Goal: Task Accomplishment & Management: Manage account settings

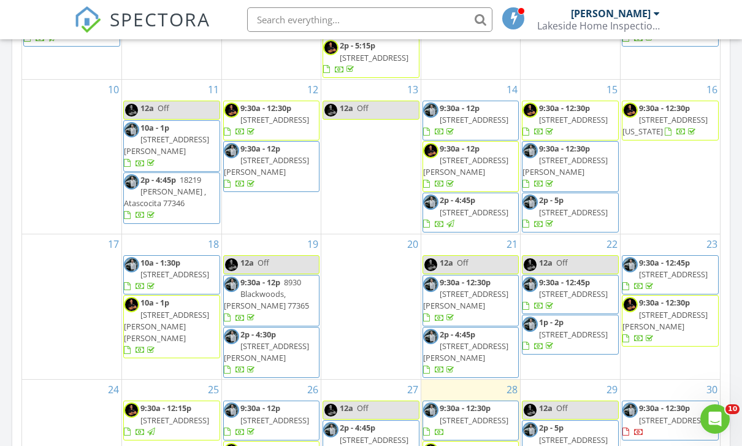
scroll to position [270, 0]
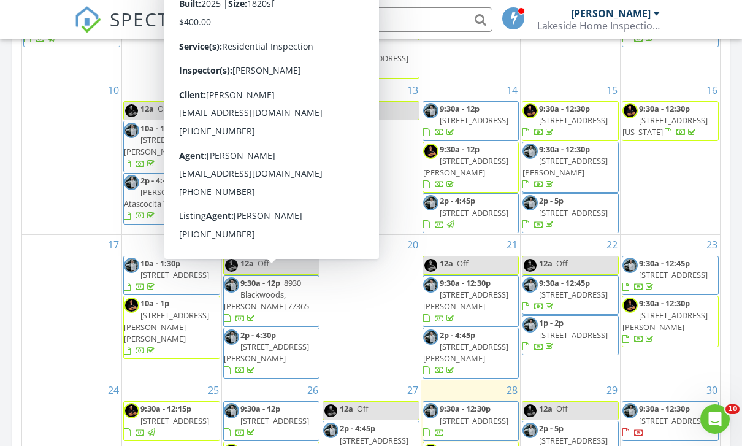
click at [250, 341] on span "5310 Lafayette Ct, Dickinson 77539" at bounding box center [266, 352] width 85 height 23
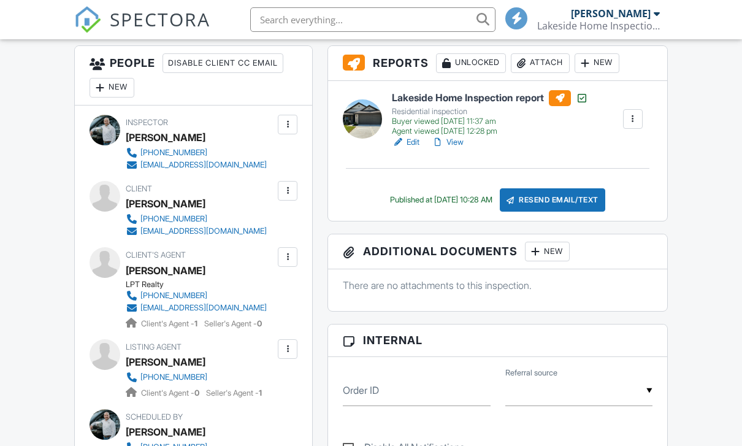
scroll to position [477, 0]
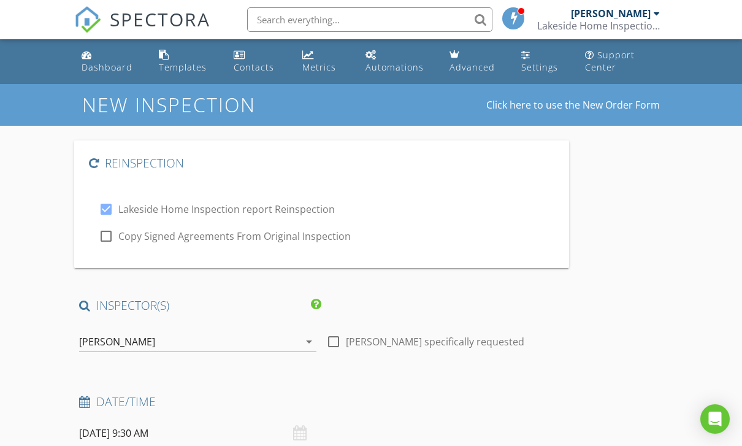
type input "Christina"
type input "Lewis"
type input "[EMAIL_ADDRESS][DOMAIN_NAME]"
type input "[PHONE_NUMBER]"
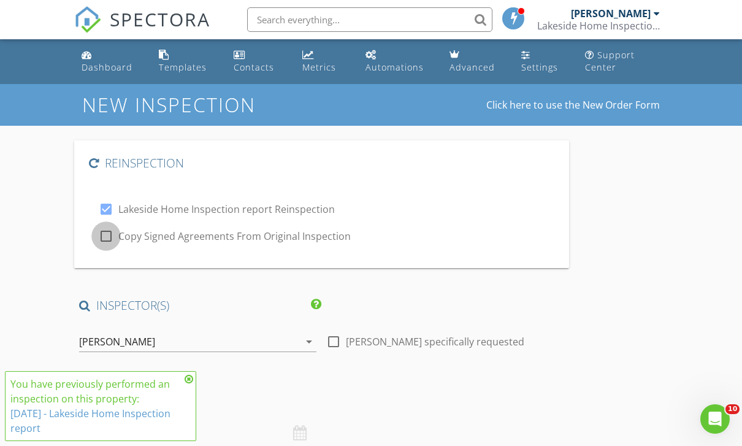
click at [105, 230] on div at bounding box center [106, 236] width 21 height 21
checkbox input "true"
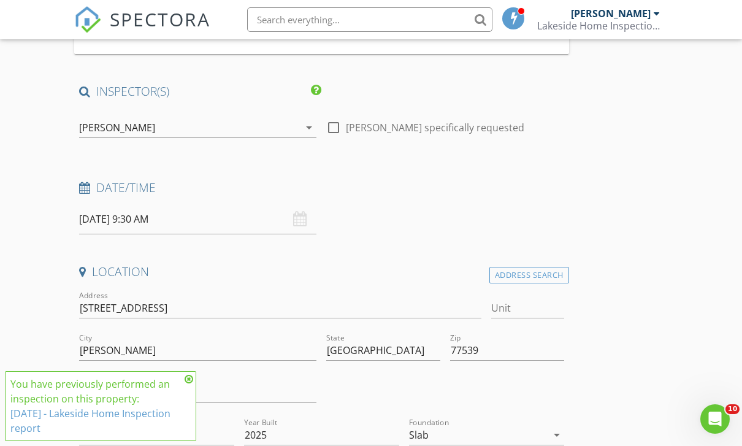
scroll to position [217, 0]
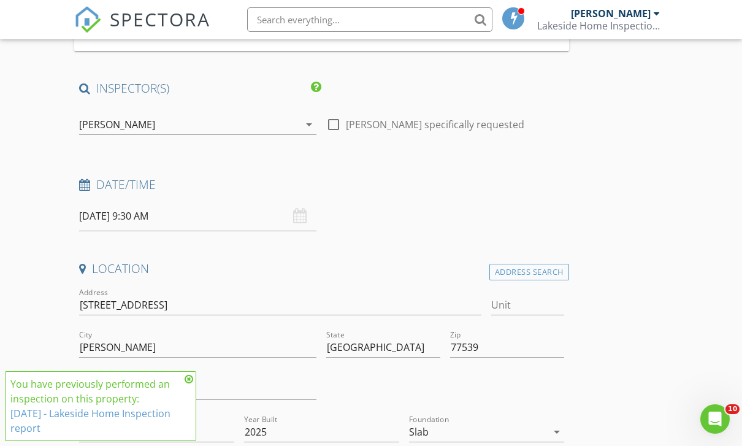
click at [292, 218] on input "08/29/2025 9:30 AM" at bounding box center [197, 216] width 237 height 30
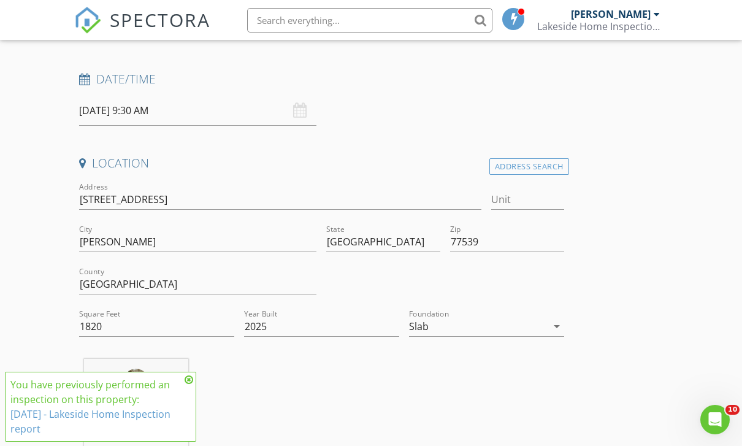
click at [285, 109] on input "08/29/2025 9:30 AM" at bounding box center [197, 110] width 237 height 30
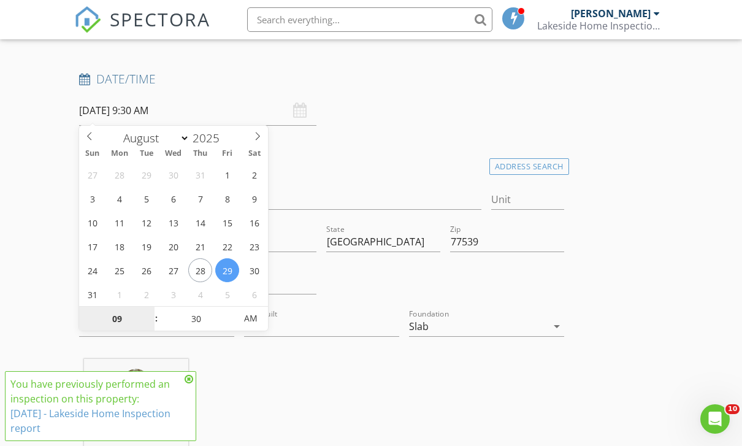
click at [120, 323] on input "09" at bounding box center [116, 319] width 75 height 25
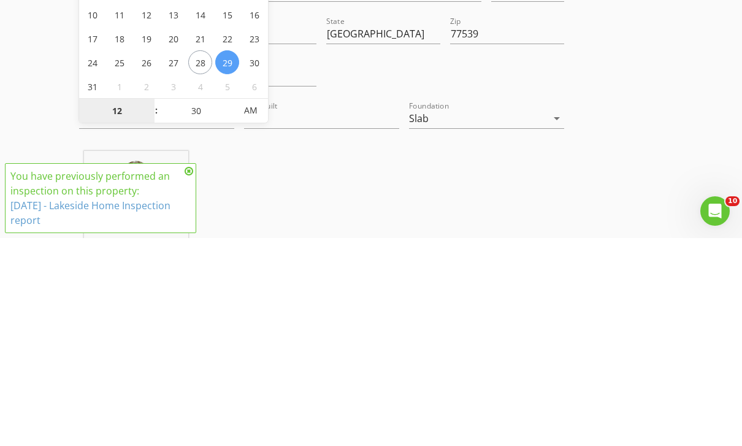
type input "12"
click at [199, 307] on input "30" at bounding box center [195, 319] width 75 height 25
type input "08/29/2025 12:30 AM"
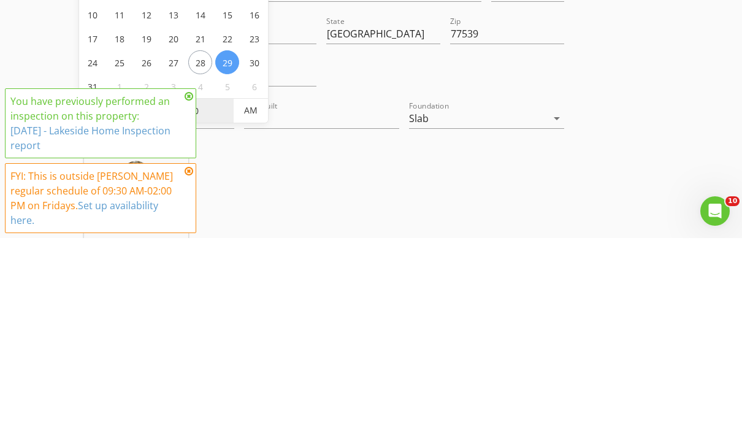
type input "00"
type input "08/29/2025 12:00 PM"
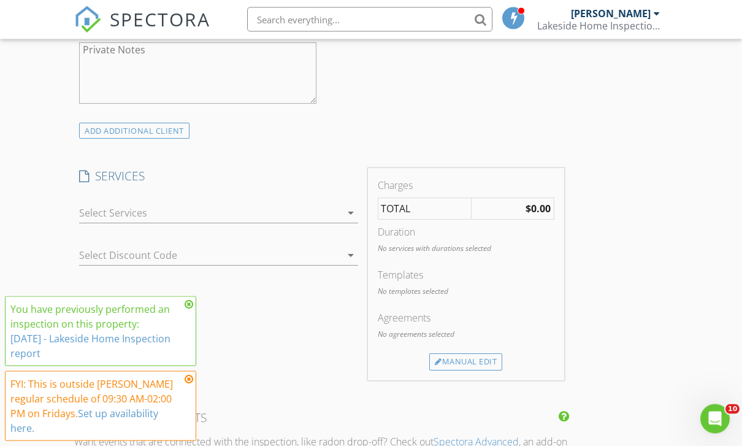
scroll to position [1033, 0]
click at [318, 215] on div at bounding box center [210, 213] width 262 height 20
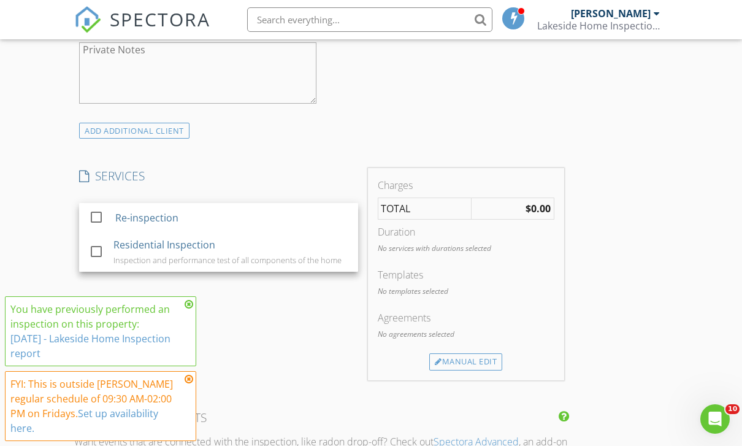
click at [285, 217] on div "Re-inspection" at bounding box center [231, 218] width 233 height 25
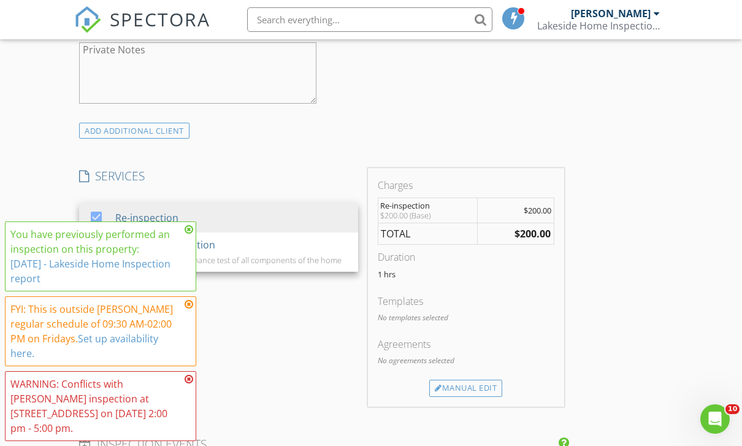
click at [189, 384] on icon at bounding box center [189, 379] width 9 height 10
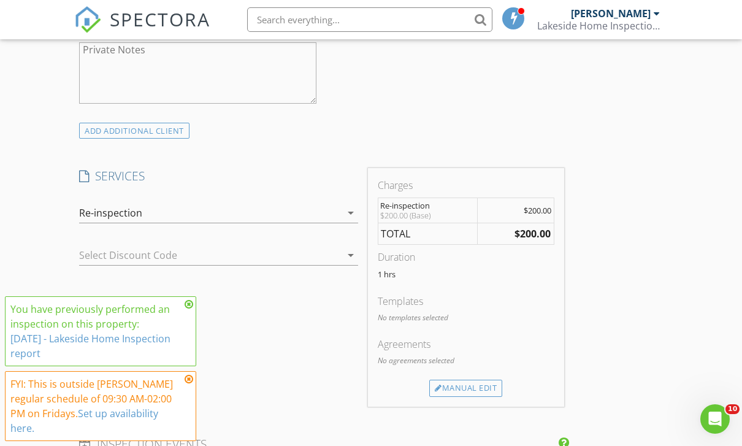
click at [185, 309] on icon at bounding box center [189, 304] width 9 height 10
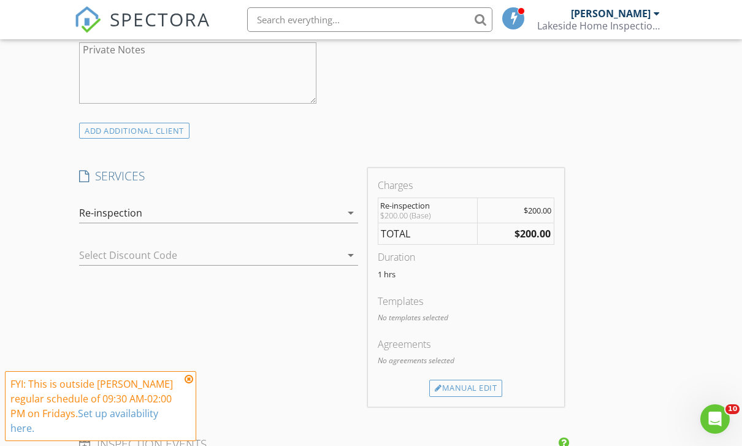
click at [188, 384] on icon at bounding box center [189, 379] width 9 height 10
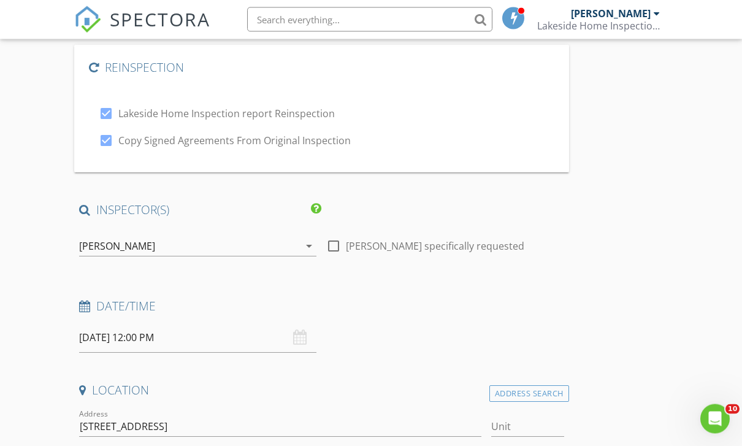
scroll to position [0, 0]
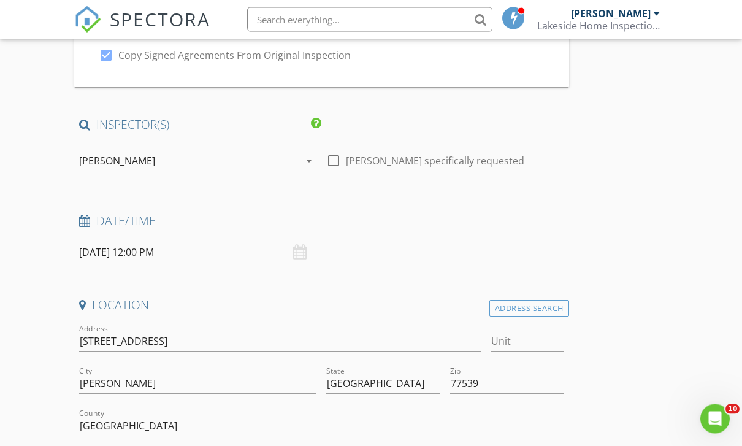
click at [292, 255] on input "08/29/2025 12:00 PM" at bounding box center [197, 253] width 237 height 30
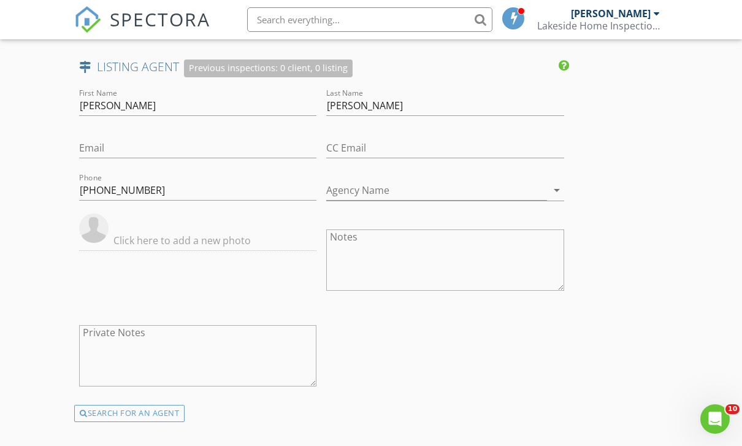
scroll to position [2433, 0]
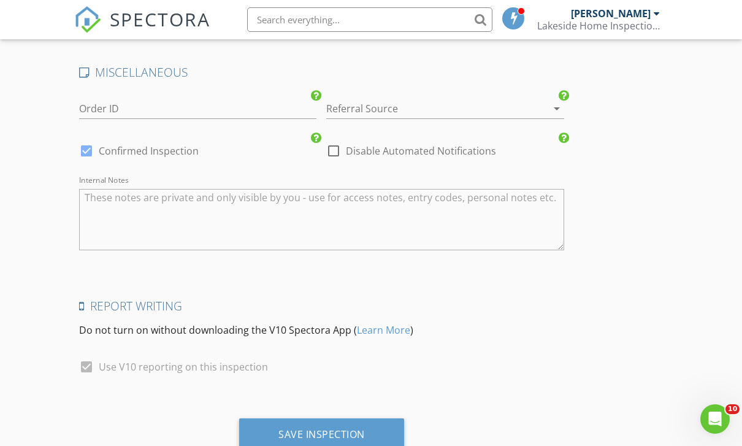
click at [347, 438] on div "Save Inspection" at bounding box center [321, 434] width 165 height 33
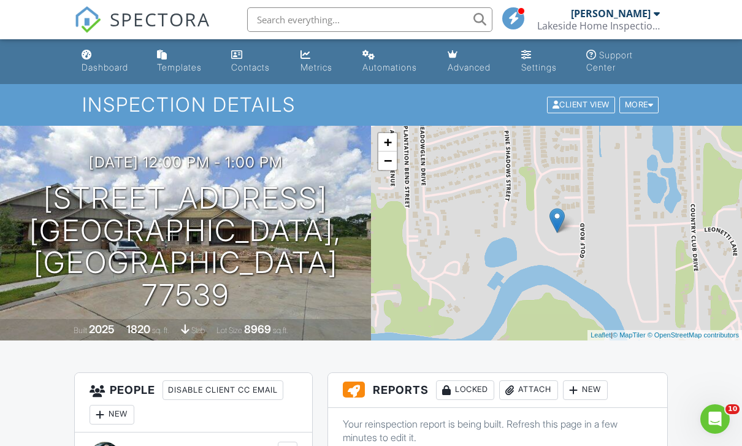
click at [95, 67] on div "Dashboard" at bounding box center [105, 67] width 47 height 10
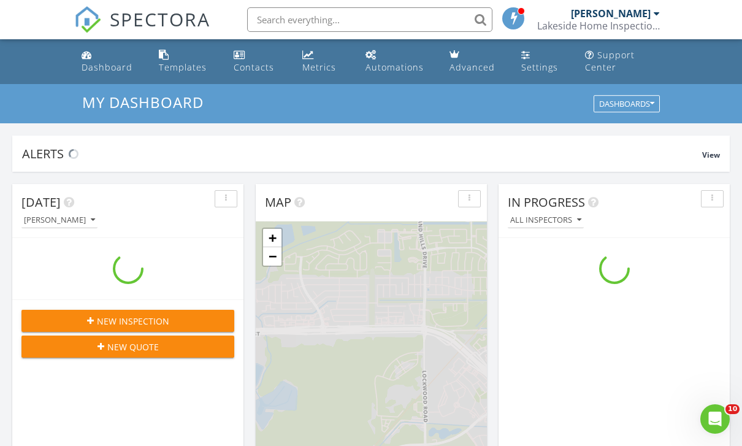
scroll to position [1117, 743]
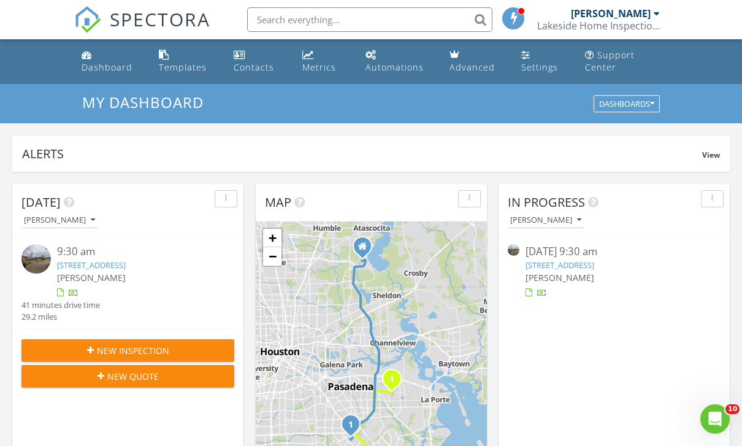
click at [312, 60] on link "Metrics" at bounding box center [324, 61] width 53 height 35
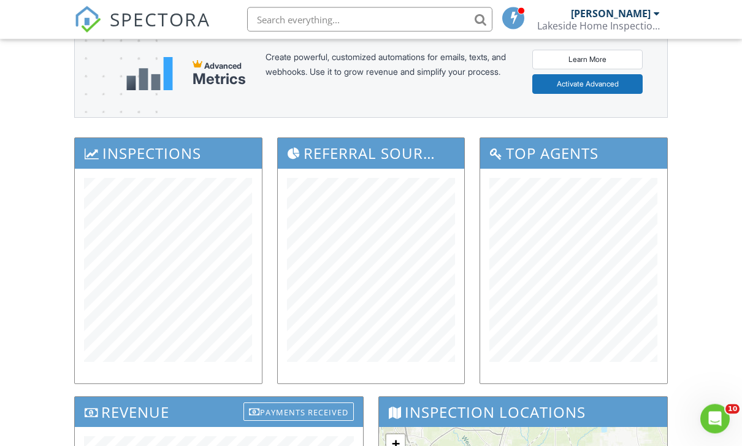
scroll to position [79, 0]
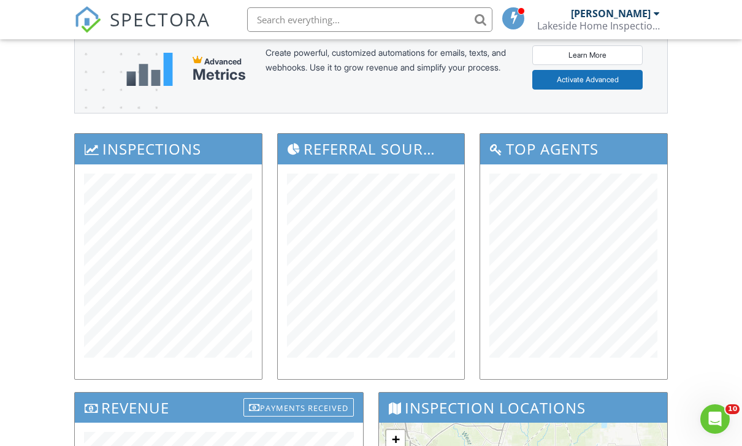
click at [37, 250] on div "Dashboard Templates Contacts Metrics Automations Advanced Settings Support Cent…" at bounding box center [371, 419] width 742 height 916
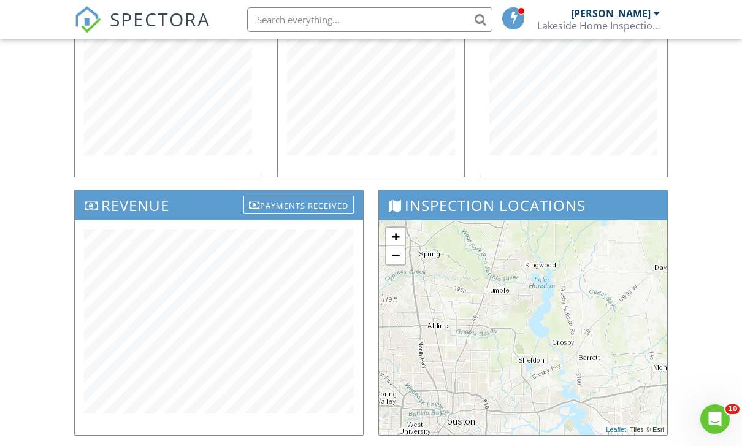
scroll to position [337, 0]
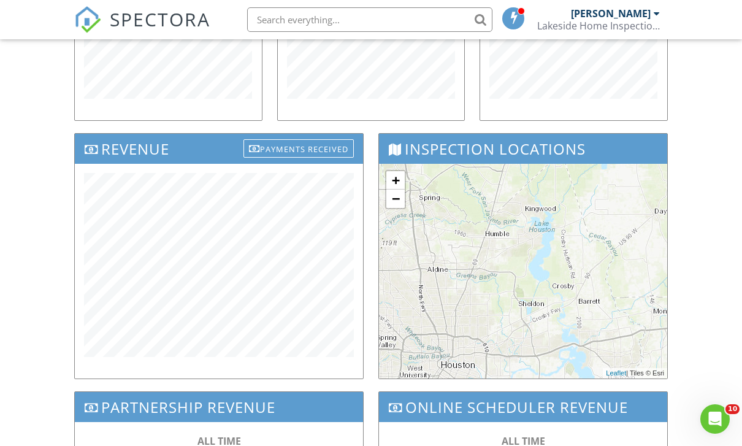
click at [38, 185] on div "Dashboard Templates Contacts Metrics Automations Advanced Settings Support Cent…" at bounding box center [371, 160] width 742 height 916
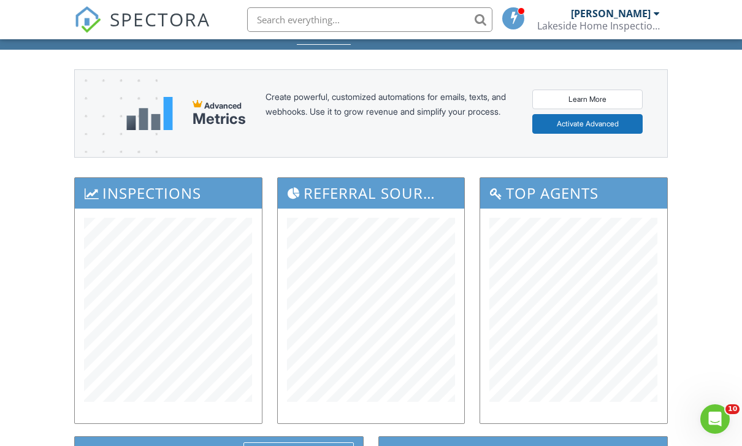
scroll to position [0, 0]
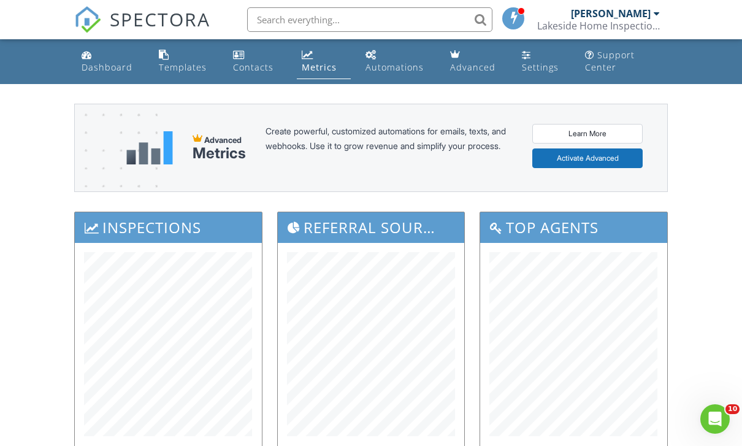
click at [103, 62] on div "Dashboard" at bounding box center [107, 67] width 51 height 12
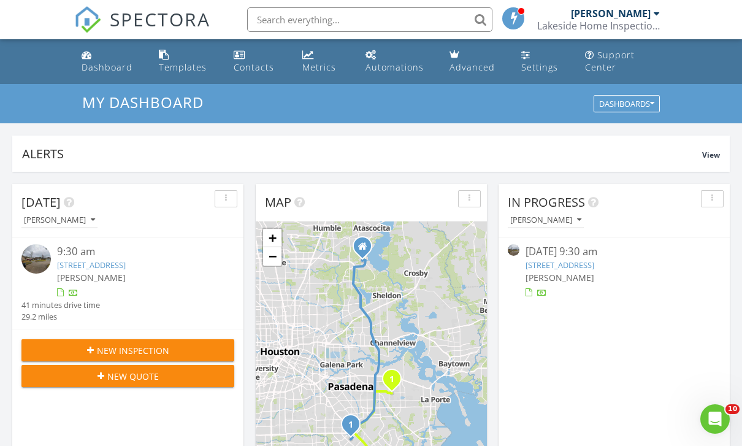
click at [98, 63] on div "Dashboard" at bounding box center [107, 67] width 51 height 12
click at [320, 63] on div "Metrics" at bounding box center [319, 67] width 34 height 12
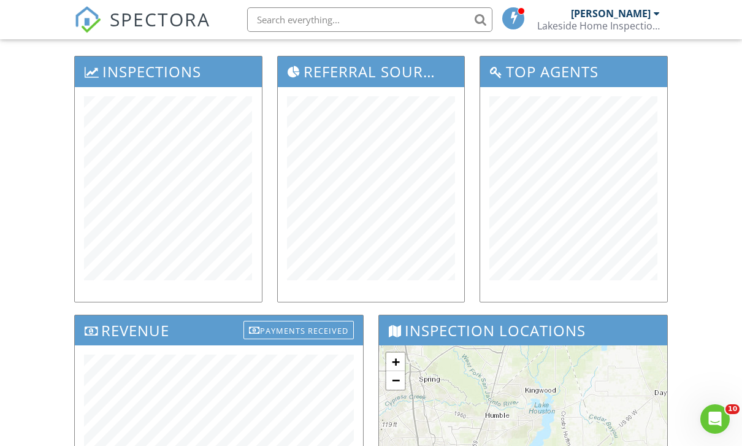
click at [35, 213] on div "Dashboard Templates Contacts Metrics Automations Advanced Settings Support Cent…" at bounding box center [371, 341] width 742 height 916
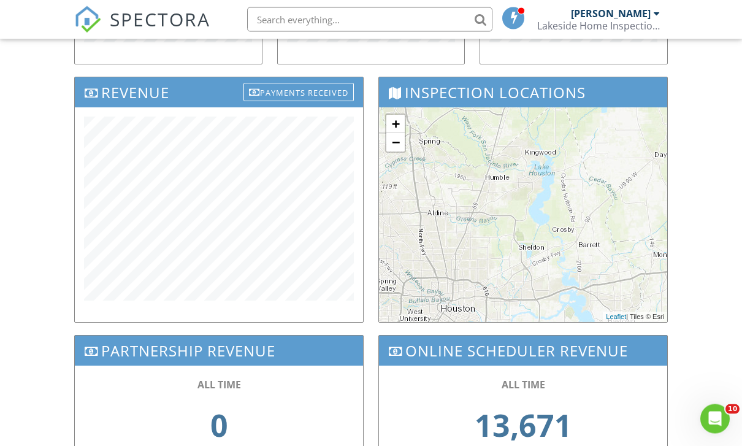
scroll to position [397, 0]
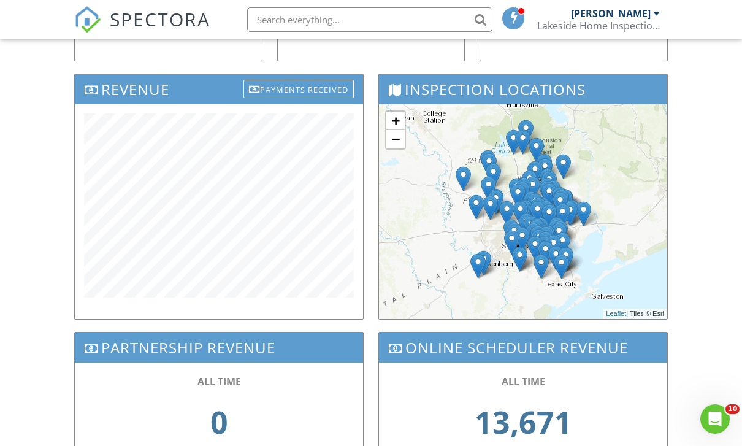
click at [48, 195] on div "Dashboard Templates Contacts Metrics Automations Advanced Settings Support Cent…" at bounding box center [371, 100] width 742 height 916
click at [39, 185] on div "Dashboard Templates Contacts Metrics Automations Advanced Settings Support Cent…" at bounding box center [371, 100] width 742 height 916
click at [34, 136] on div "Dashboard Templates Contacts Metrics Automations Advanced Settings Support Cent…" at bounding box center [371, 100] width 742 height 916
click at [42, 198] on div "Dashboard Templates Contacts Metrics Automations Advanced Settings Support Cent…" at bounding box center [371, 100] width 742 height 916
click at [72, 323] on div "Revenue Payments Received" at bounding box center [219, 203] width 304 height 258
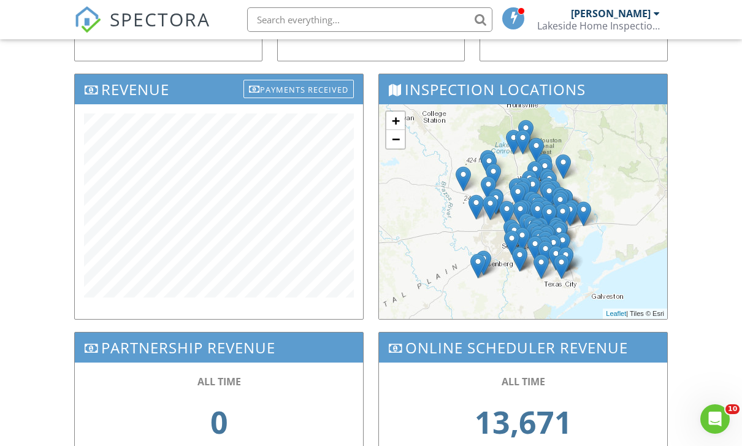
click at [66, 265] on div "Dashboard Templates Contacts Metrics Automations Advanced Settings Support Cent…" at bounding box center [371, 100] width 742 height 916
click at [69, 309] on div "Revenue Payments Received" at bounding box center [219, 203] width 304 height 258
click at [64, 279] on div "Dashboard Templates Contacts Metrics Automations Advanced Settings Support Cent…" at bounding box center [371, 100] width 742 height 916
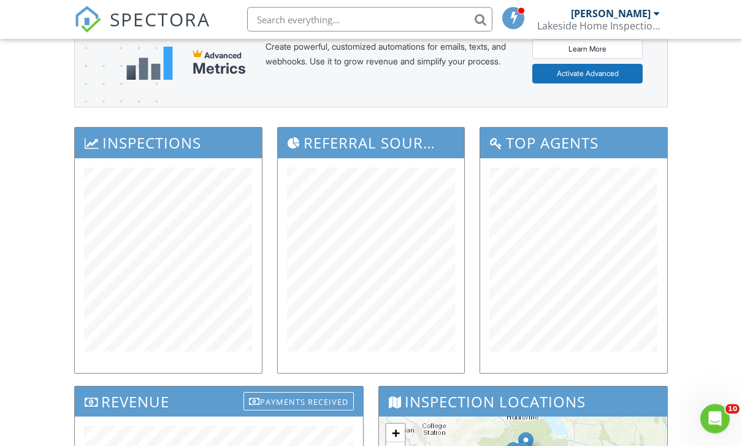
scroll to position [0, 0]
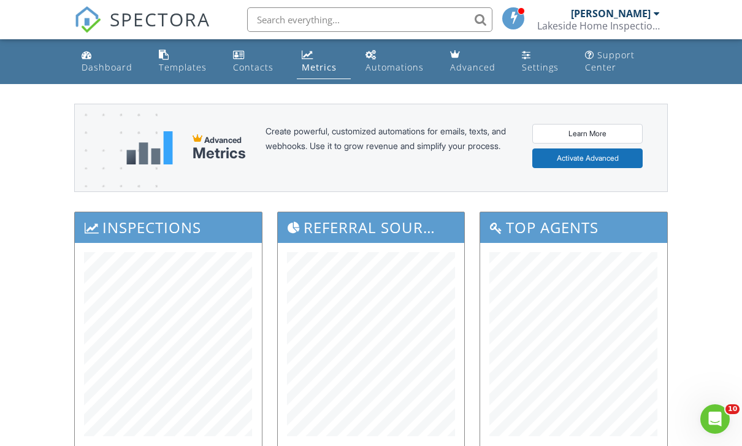
click at [101, 64] on div "Dashboard" at bounding box center [107, 67] width 51 height 12
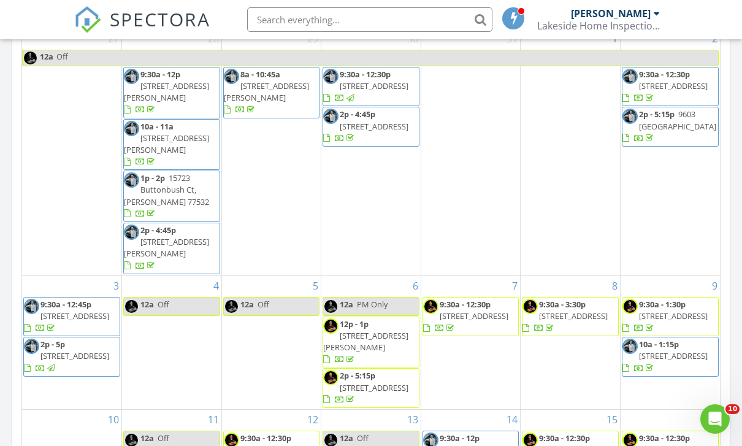
scroll to position [674, 0]
